Goal: Information Seeking & Learning: Learn about a topic

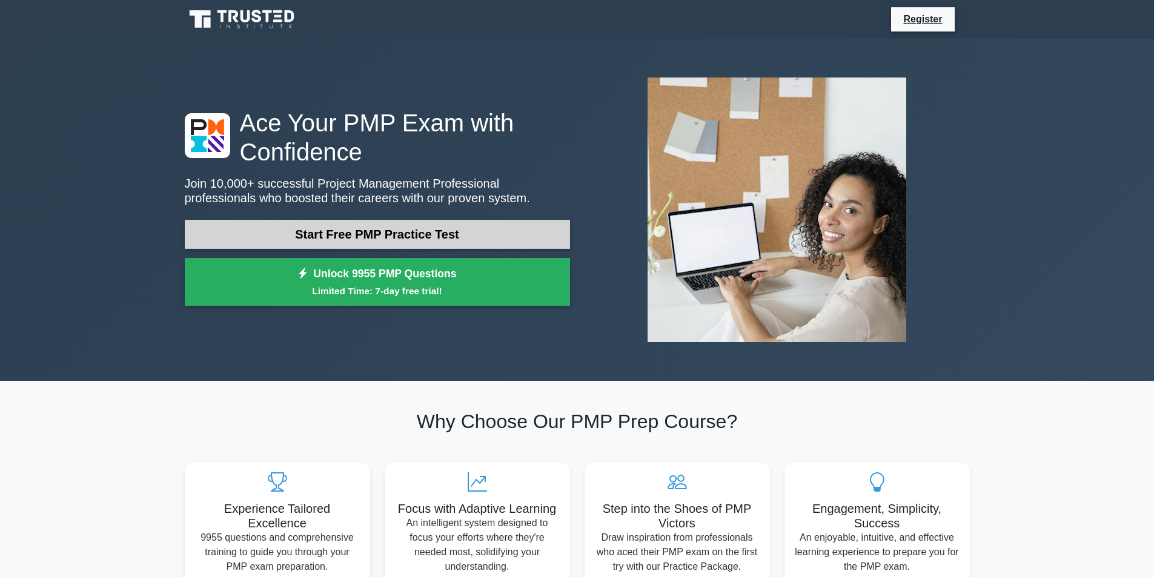
click at [366, 227] on link "Start Free PMP Practice Test" at bounding box center [377, 234] width 385 height 29
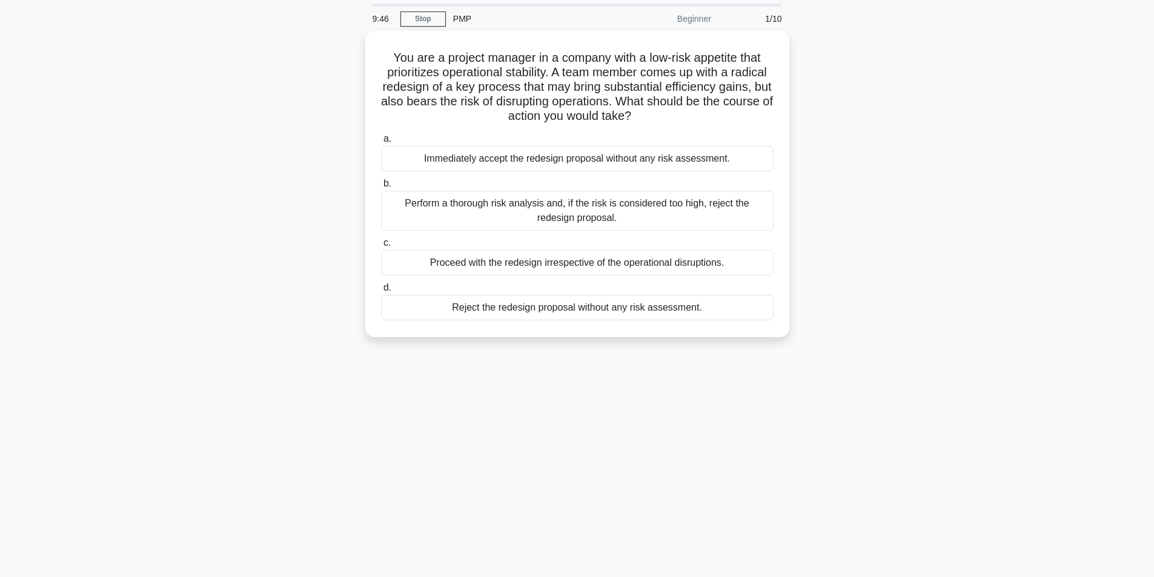
scroll to position [77, 0]
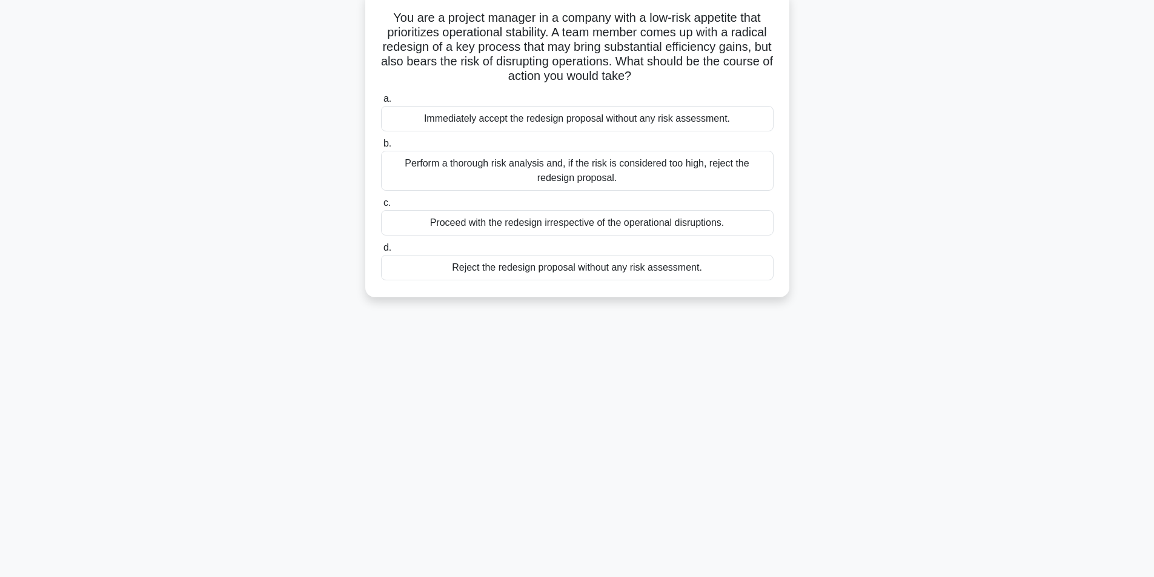
click at [458, 168] on div "Perform a thorough risk analysis and, if the risk is considered too high, rejec…" at bounding box center [577, 171] width 392 height 40
click at [381, 148] on input "b. Perform a thorough risk analysis and, if the risk is considered too high, re…" at bounding box center [381, 144] width 0 height 8
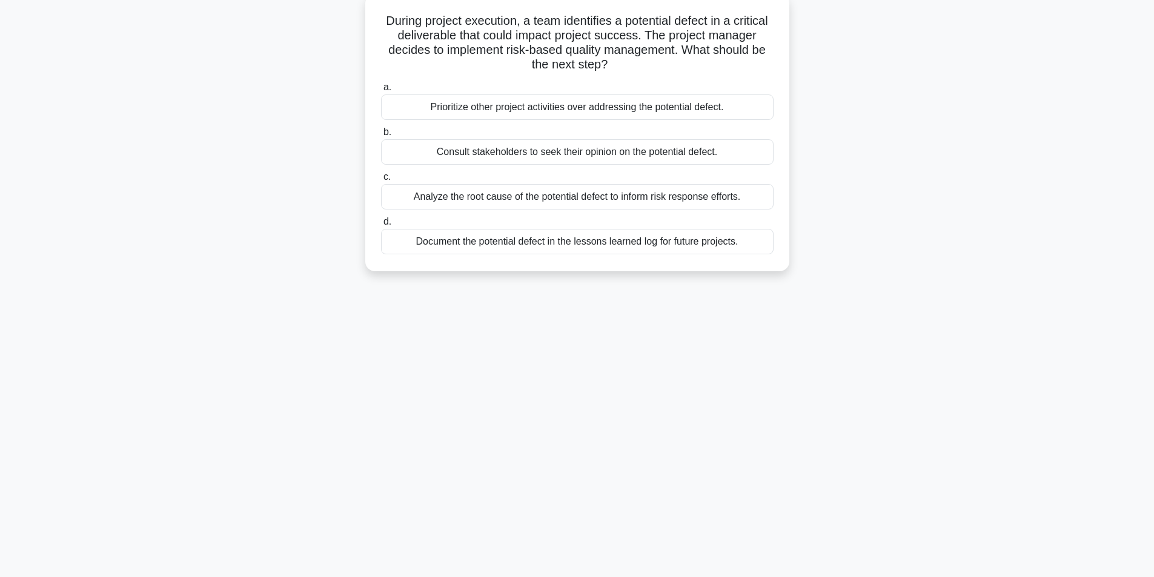
scroll to position [0, 0]
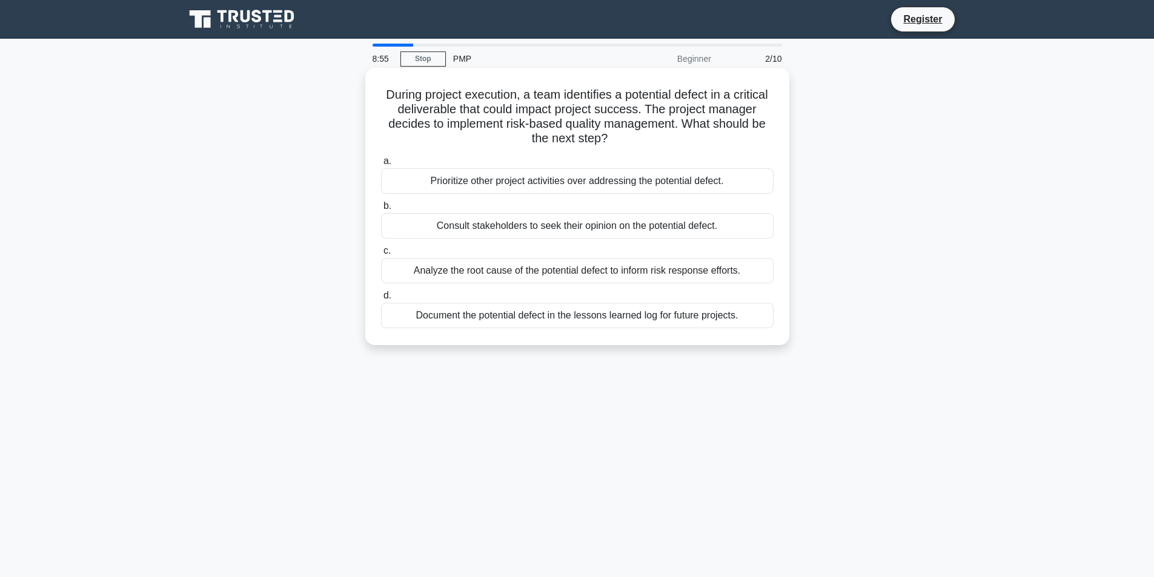
click at [511, 272] on div "Analyze the root cause of the potential defect to inform risk response efforts." at bounding box center [577, 270] width 392 height 25
click at [381, 255] on input "c. Analyze the root cause of the potential defect to inform risk response effor…" at bounding box center [381, 251] width 0 height 8
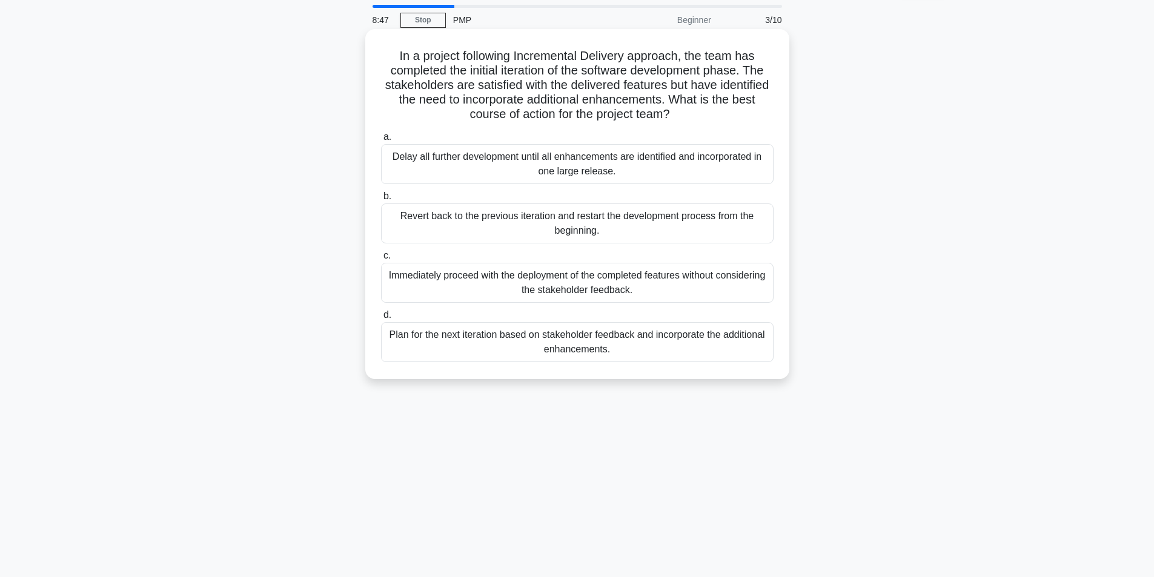
scroll to position [61, 0]
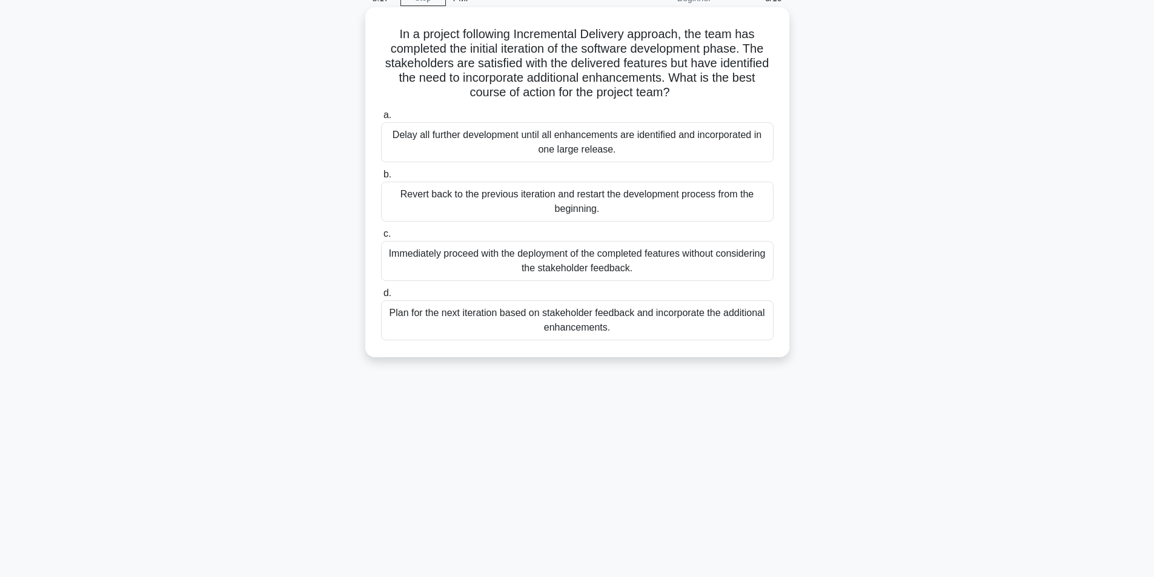
click at [601, 212] on div "Revert back to the previous iteration and restart the development process from …" at bounding box center [577, 202] width 392 height 40
click at [381, 179] on input "b. Revert back to the previous iteration and restart the development process fr…" at bounding box center [381, 175] width 0 height 8
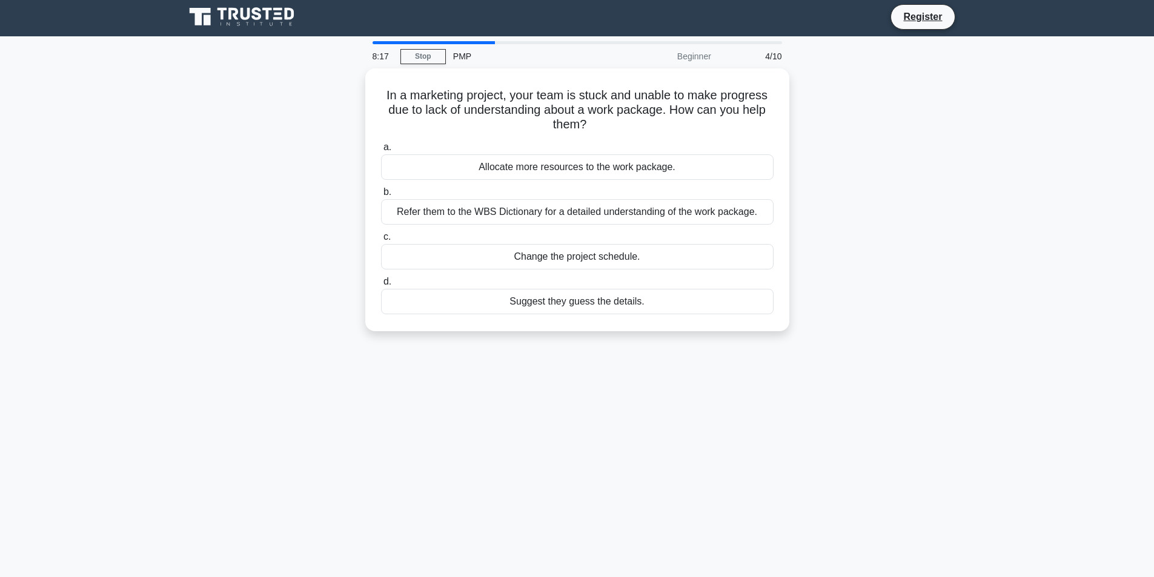
scroll to position [0, 0]
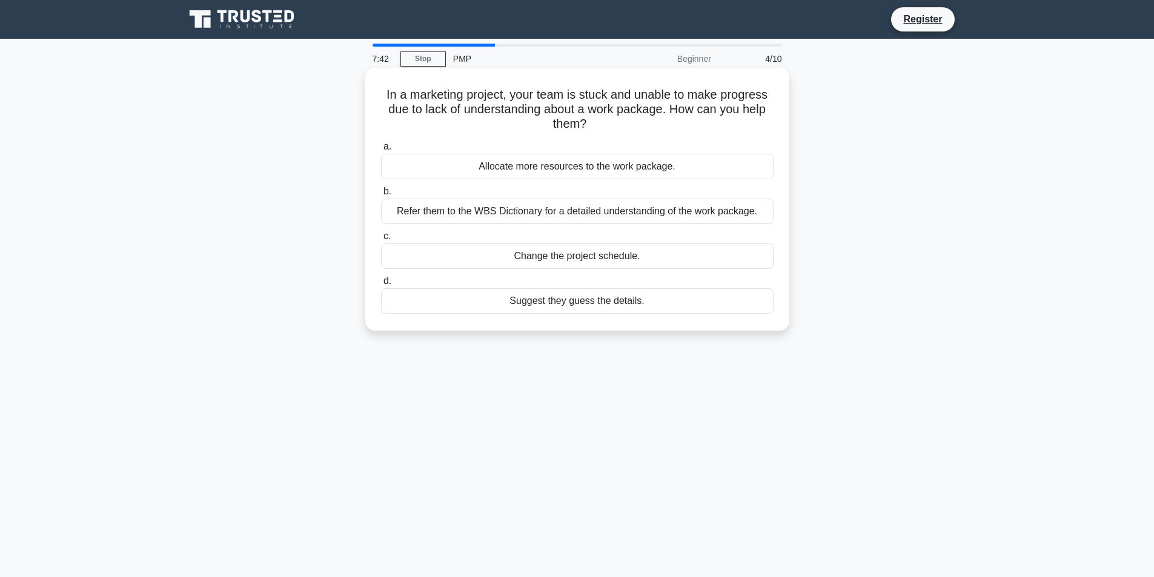
click at [538, 214] on div "Refer them to the WBS Dictionary for a detailed understanding of the work packa…" at bounding box center [577, 211] width 392 height 25
click at [381, 196] on input "b. Refer them to the WBS Dictionary for a detailed understanding of the work pa…" at bounding box center [381, 192] width 0 height 8
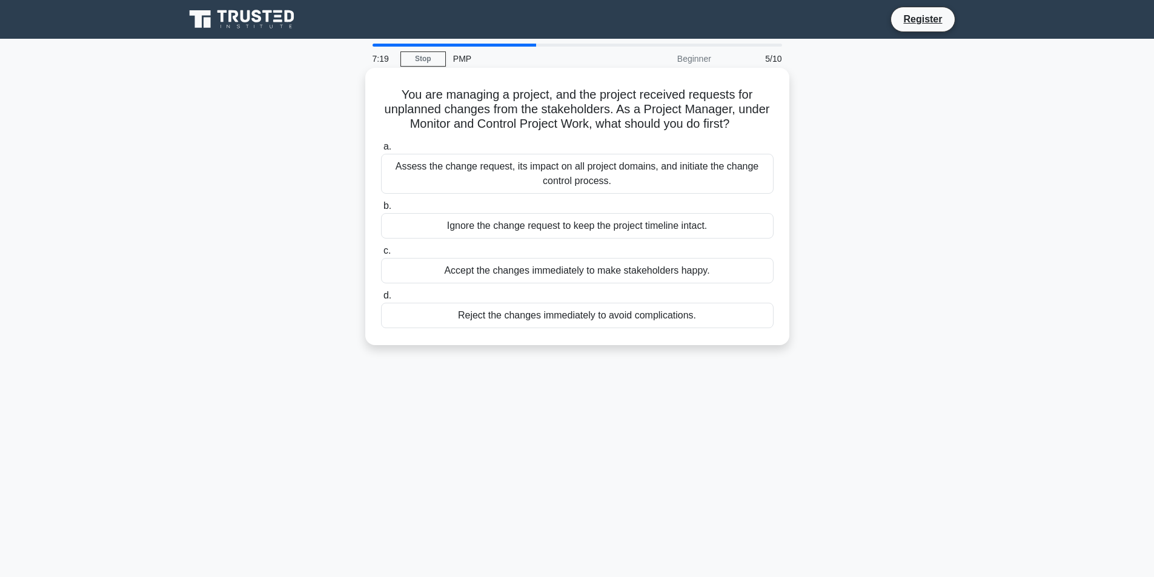
click at [452, 177] on div "Assess the change request, its impact on all project domains, and initiate the …" at bounding box center [577, 174] width 392 height 40
click at [381, 151] on input "a. Assess the change request, its impact on all project domains, and initiate t…" at bounding box center [381, 147] width 0 height 8
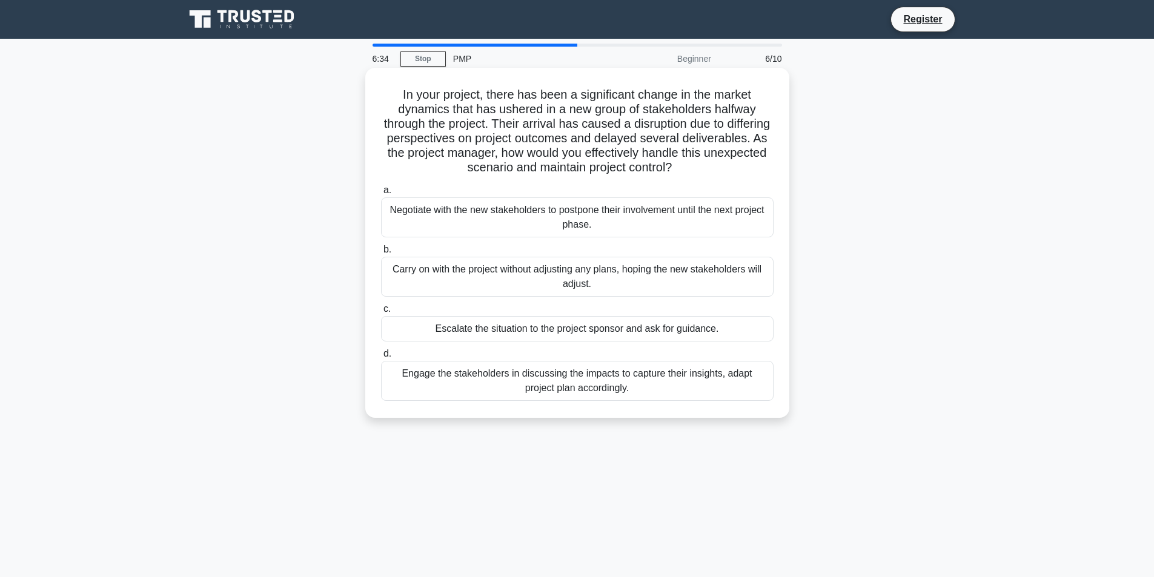
click at [435, 369] on div "Engage the stakeholders in discussing the impacts to capture their insights, ad…" at bounding box center [577, 381] width 392 height 40
click at [381, 358] on input "d. Engage the stakeholders in discussing the impacts to capture their insights,…" at bounding box center [381, 354] width 0 height 8
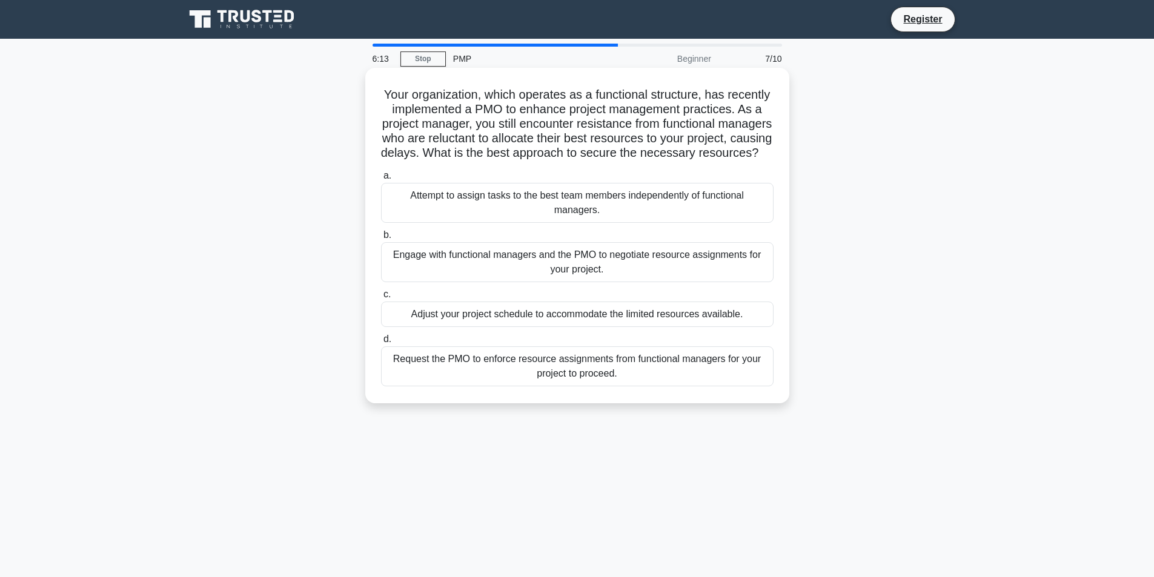
click at [540, 378] on div "Request the PMO to enforce resource assignments from functional managers for yo…" at bounding box center [577, 366] width 392 height 40
click at [381, 343] on input "d. Request the PMO to enforce resource assignments from functional managers for…" at bounding box center [381, 340] width 0 height 8
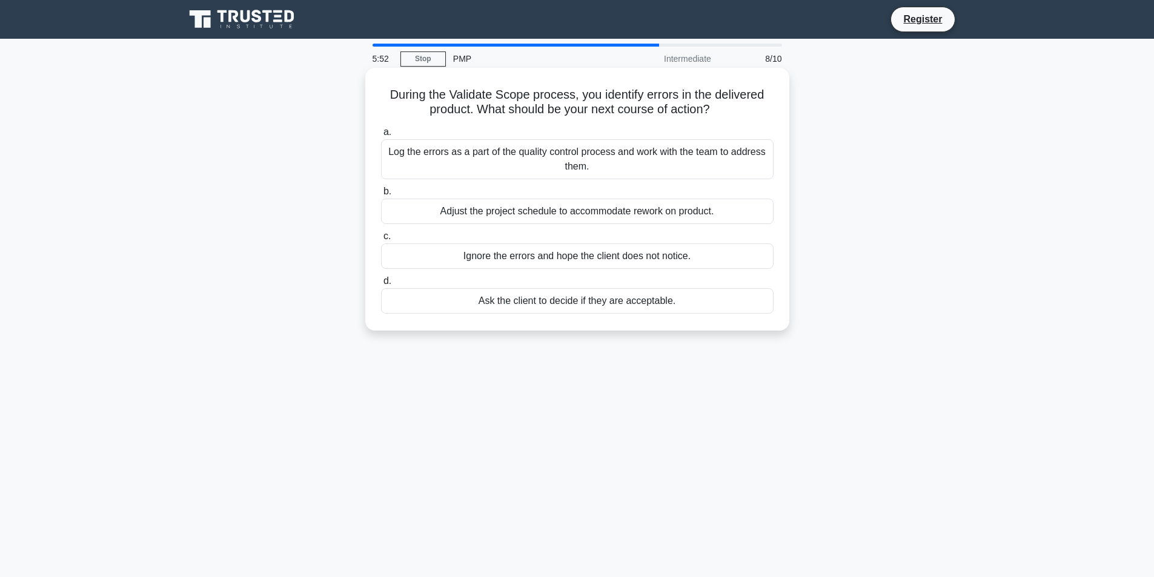
click at [501, 165] on div "Log the errors as a part of the quality control process and work with the team …" at bounding box center [577, 159] width 392 height 40
click at [381, 136] on input "a. Log the errors as a part of the quality control process and work with the te…" at bounding box center [381, 132] width 0 height 8
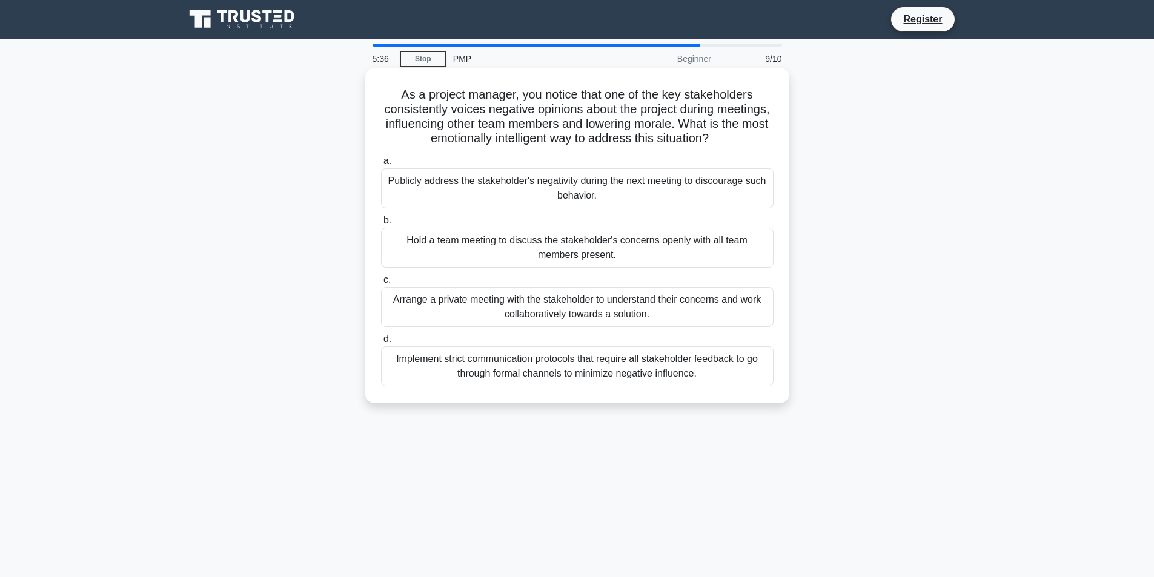
drag, startPoint x: 395, startPoint y: 95, endPoint x: 751, endPoint y: 138, distance: 358.7
click at [751, 138] on h5 "As a project manager, you notice that one of the key stakeholders consistently …" at bounding box center [577, 116] width 395 height 59
copy h5 "As a project manager, you notice that one of the key stakeholders consistently …"
click at [443, 310] on div "Arrange a private meeting with the stakeholder to understand their concerns and…" at bounding box center [577, 307] width 392 height 40
click at [381, 284] on input "c. Arrange a private meeting with the stakeholder to understand their concerns …" at bounding box center [381, 280] width 0 height 8
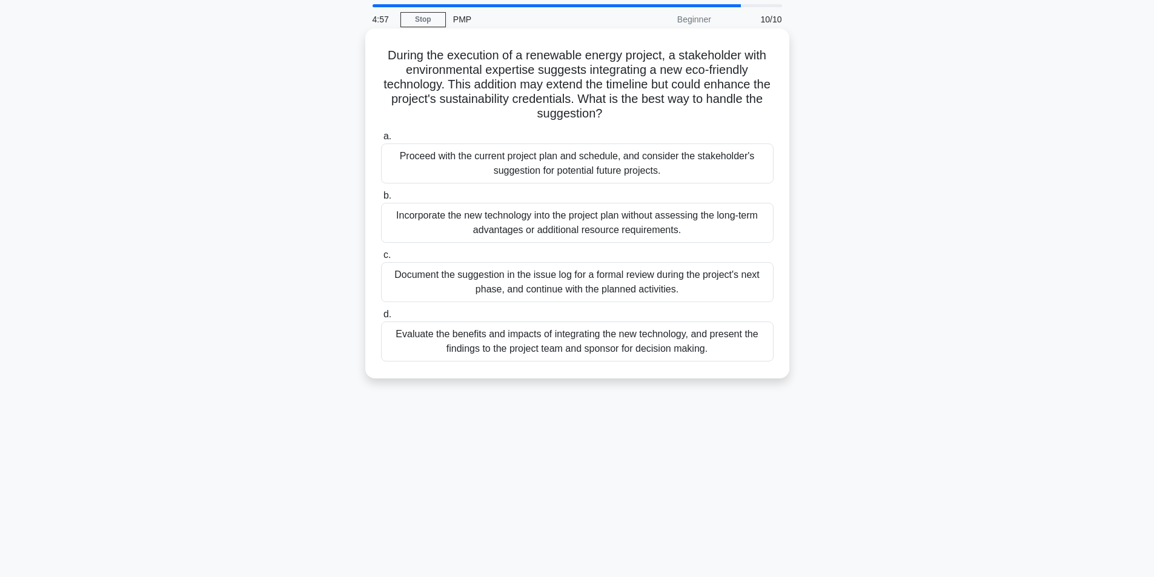
scroll to position [61, 0]
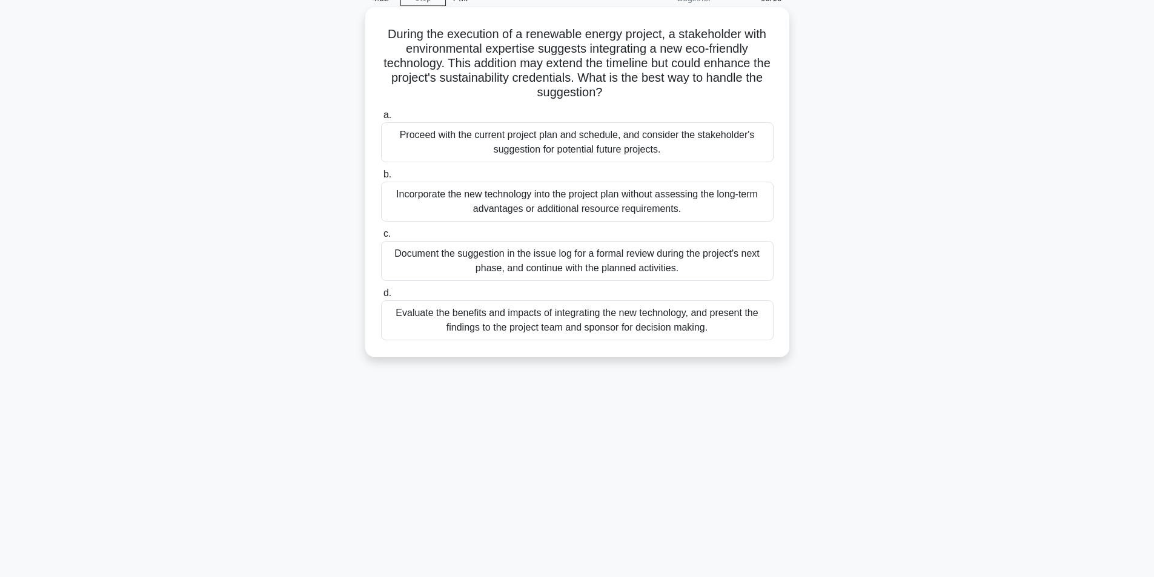
click at [449, 332] on div "Evaluate the benefits and impacts of integrating the new technology, and presen…" at bounding box center [577, 320] width 392 height 40
click at [381, 297] on input "d. Evaluate the benefits and impacts of integrating the new technology, and pre…" at bounding box center [381, 294] width 0 height 8
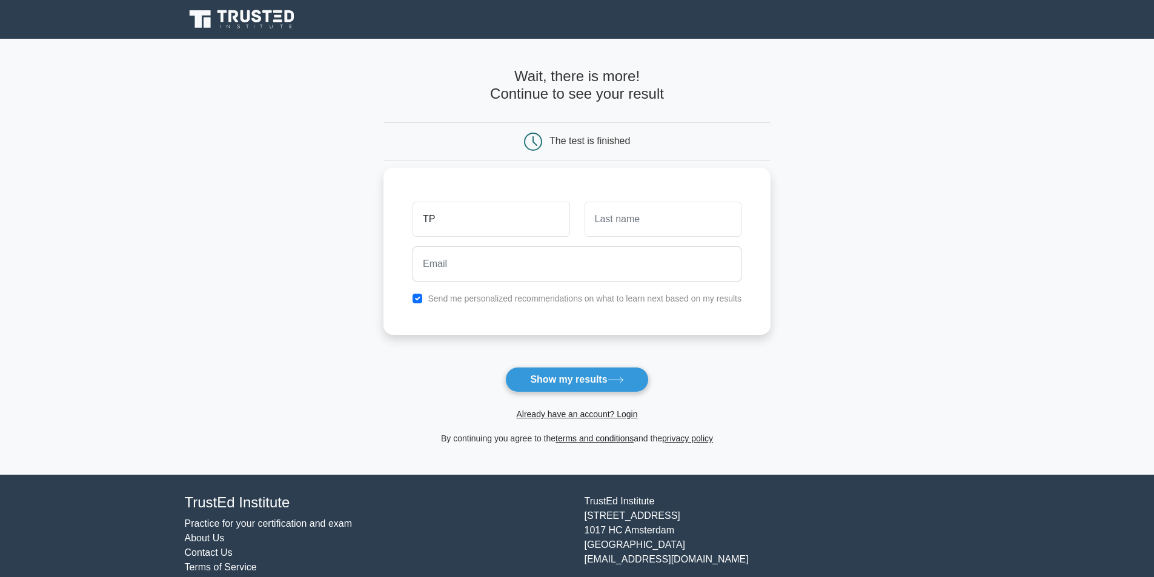
type input "Τ"
type input "Ε"
type input "ERIKA"
click at [657, 242] on div at bounding box center [576, 264] width 343 height 45
click at [661, 234] on input "text" at bounding box center [662, 219] width 157 height 35
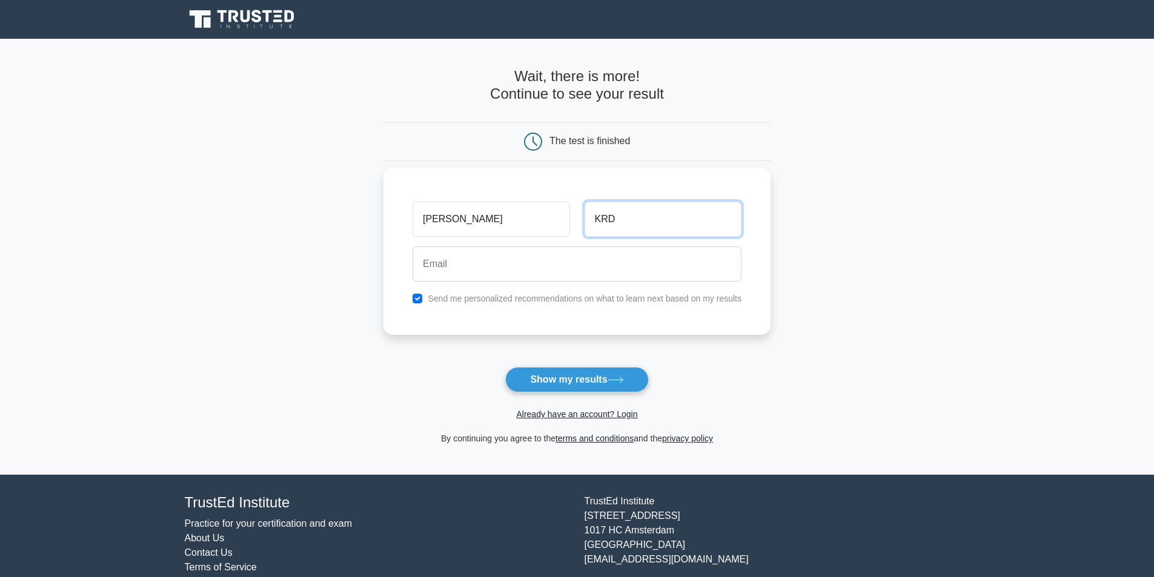
type input "KRD"
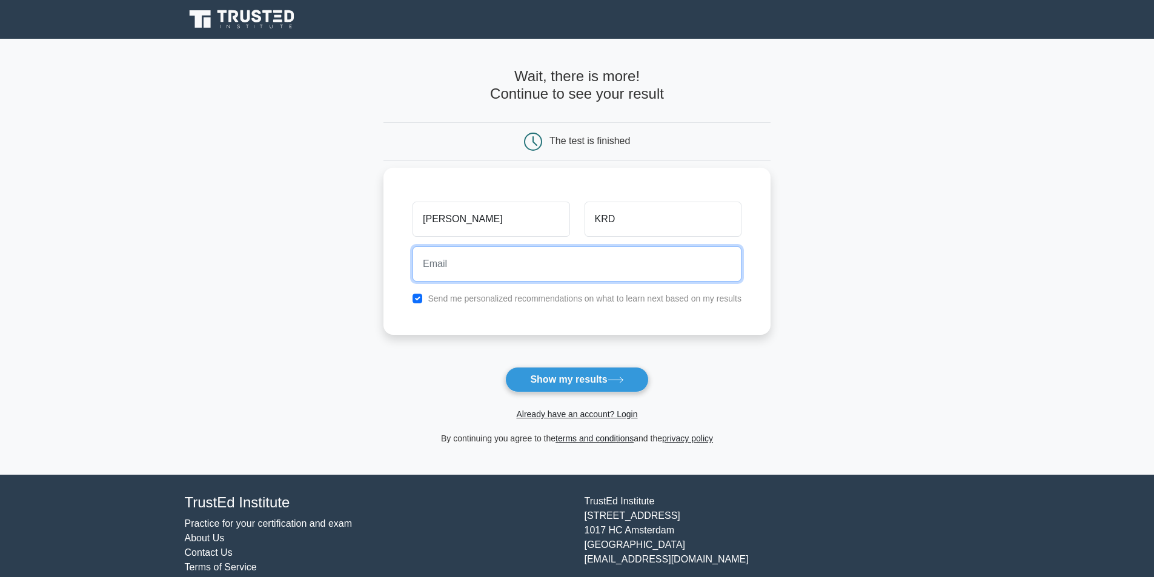
click at [620, 252] on input "email" at bounding box center [576, 264] width 329 height 35
type input "erikakaridi11@gmail.com"
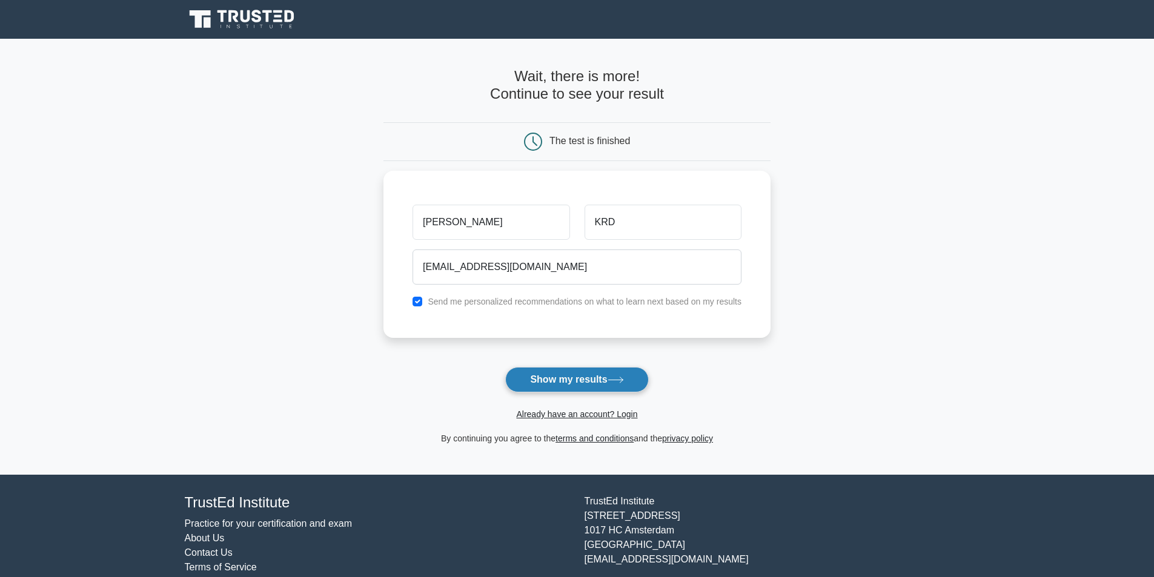
click at [546, 384] on button "Show my results" at bounding box center [576, 379] width 143 height 25
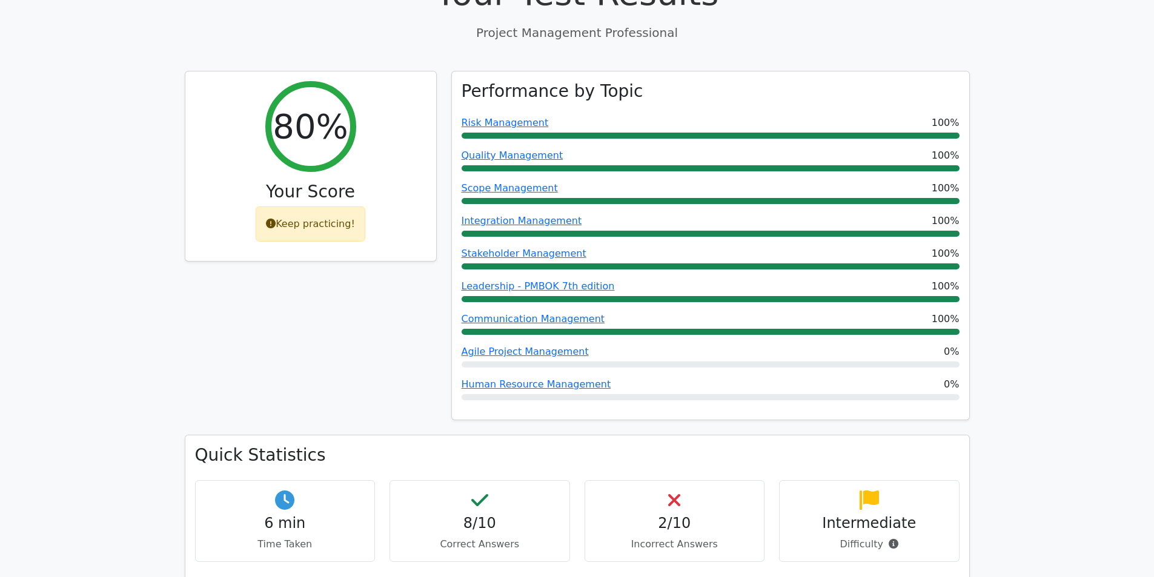
scroll to position [427, 0]
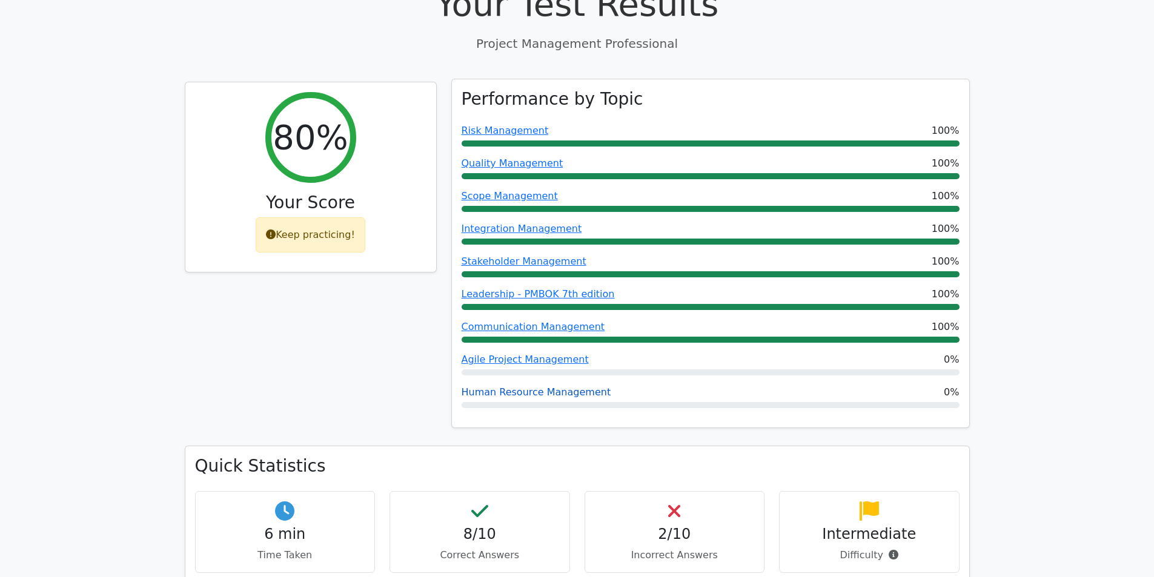
click at [501, 386] on link "Human Resource Management" at bounding box center [537, 392] width 150 height 12
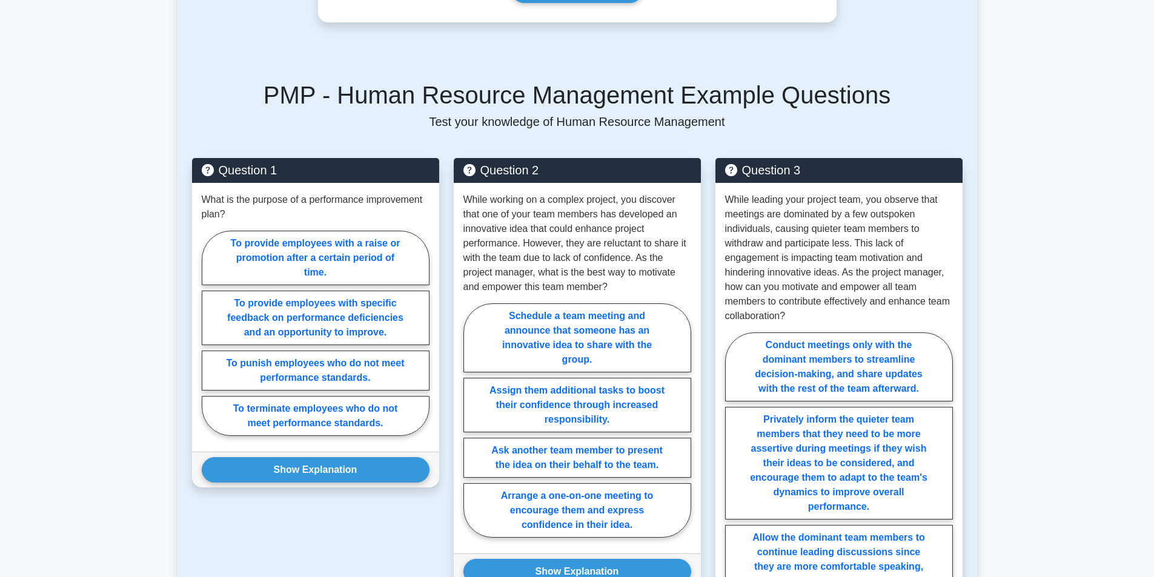
scroll to position [666, 0]
